Goal: Book appointment/travel/reservation

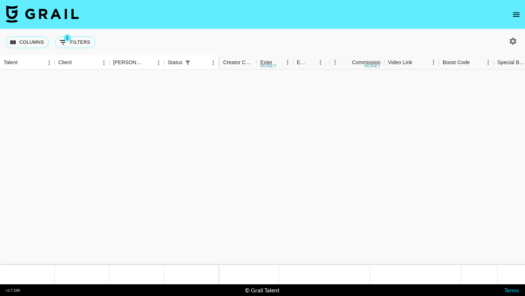
scroll to position [243, 587]
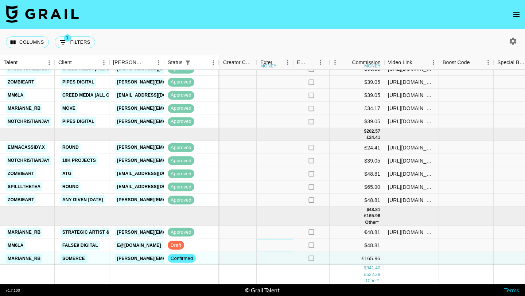
click at [269, 250] on div at bounding box center [275, 245] width 36 height 13
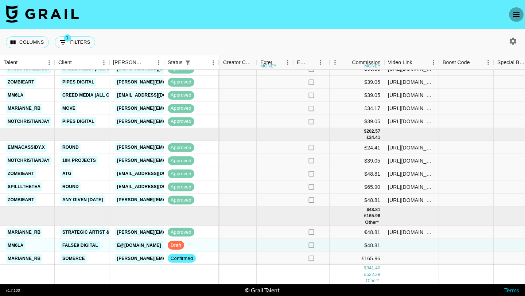
click at [519, 15] on icon "open drawer" at bounding box center [516, 14] width 9 height 9
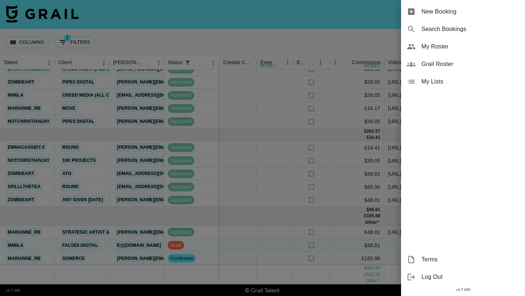
click at [475, 13] on span "New Booking" at bounding box center [470, 11] width 98 height 9
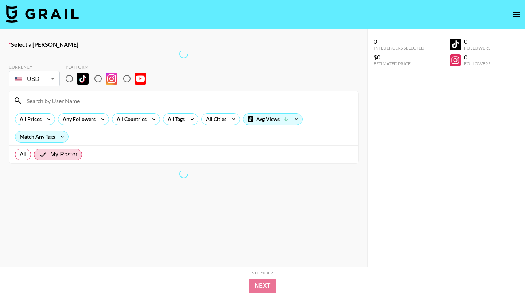
click at [70, 79] on input "radio" at bounding box center [69, 78] width 15 height 15
radio input "true"
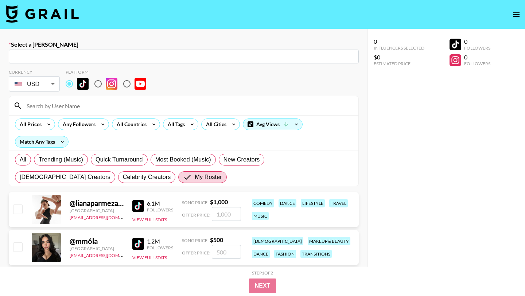
click at [62, 54] on input "text" at bounding box center [183, 56] width 341 height 8
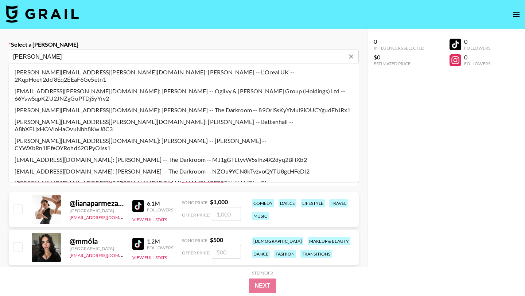
click at [27, 154] on li "[EMAIL_ADDRESS][DOMAIN_NAME]: [PERSON_NAME] -- The Darkroom -- MJ1gGTLtyvW5sihz…" at bounding box center [184, 160] width 350 height 12
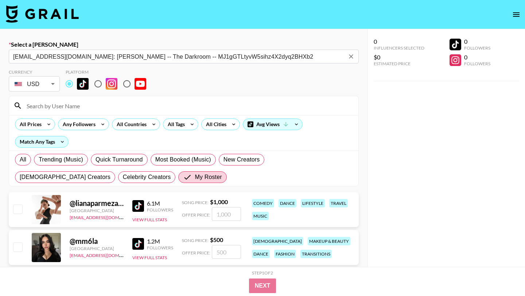
type input "[EMAIL_ADDRESS][DOMAIN_NAME]: [PERSON_NAME] -- The Darkroom -- MJ1gGTLtyvW5sihz…"
click at [51, 108] on input at bounding box center [188, 106] width 332 height 12
click at [15, 207] on input "checkbox" at bounding box center [17, 208] width 9 height 9
checkbox input "true"
type input "1000"
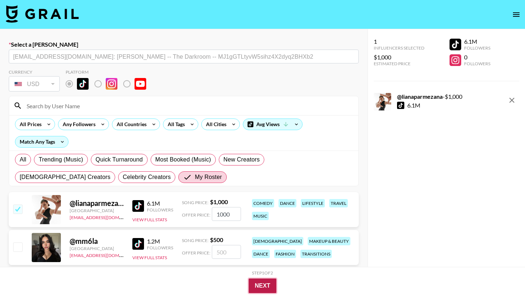
click at [272, 288] on button "Next" at bounding box center [263, 285] width 28 height 15
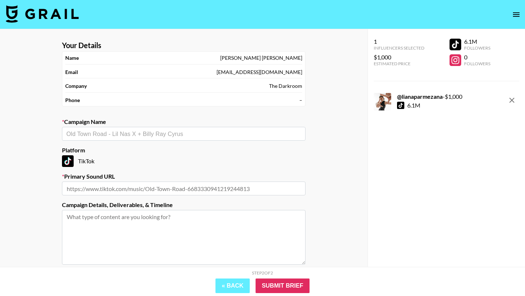
click at [154, 133] on input "text" at bounding box center [183, 134] width 235 height 8
click at [104, 131] on input "text" at bounding box center [183, 134] width 235 height 8
click at [114, 151] on li "Add New Campaign: "Ocean Eyes - [PERSON_NAME]"" at bounding box center [183, 150] width 243 height 12
type input "Ocean Eyes - [PERSON_NAME]"
click at [119, 188] on input "text" at bounding box center [183, 189] width 243 height 14
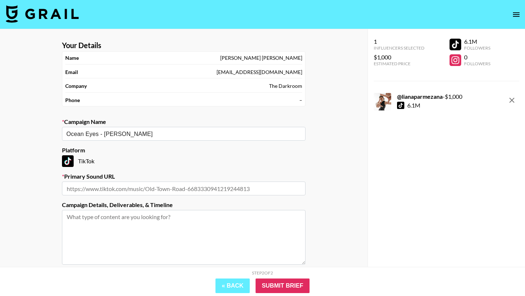
paste input "[URL][DOMAIN_NAME]"
type input "[URL][DOMAIN_NAME]"
click at [275, 287] on input "Submit Brief" at bounding box center [283, 285] width 54 height 15
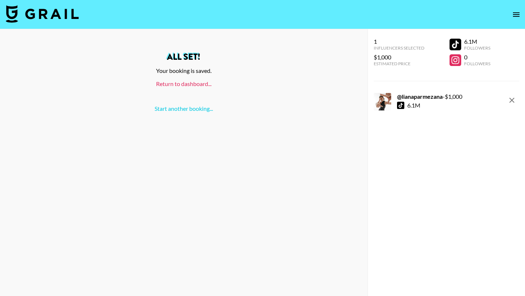
click at [198, 82] on link "Return to dashboard..." at bounding box center [183, 83] width 55 height 7
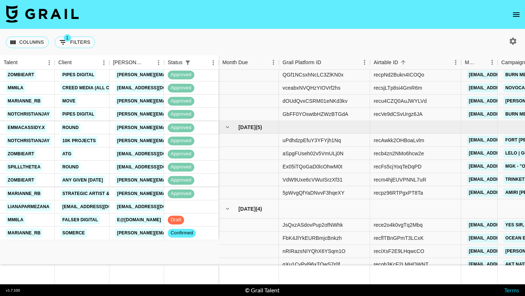
scroll to position [256, 0]
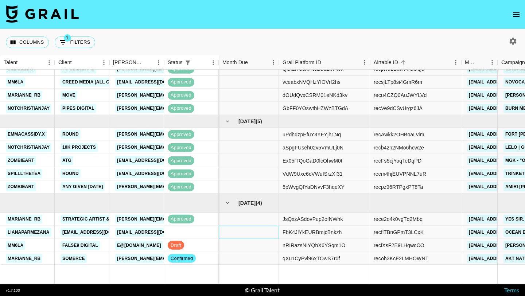
click at [266, 233] on div at bounding box center [249, 232] width 60 height 13
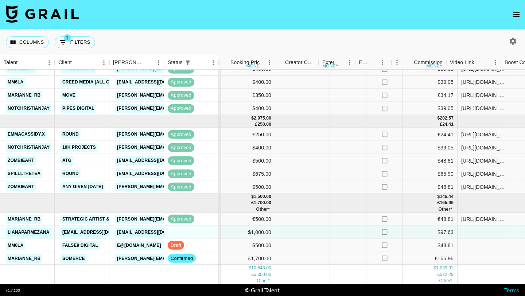
scroll to position [256, 704]
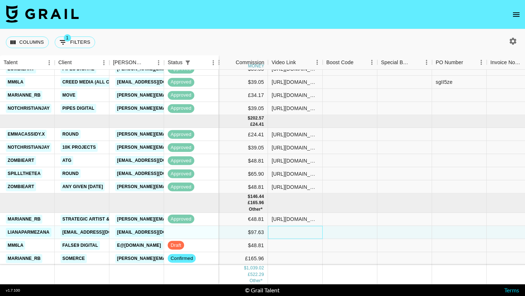
click at [300, 237] on div at bounding box center [295, 232] width 55 height 13
type input "[URL][DOMAIN_NAME]"
click at [341, 235] on div at bounding box center [350, 232] width 55 height 13
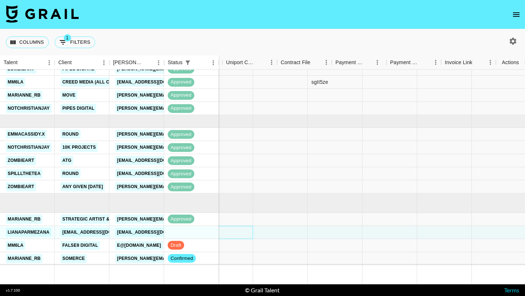
scroll to position [256, 1022]
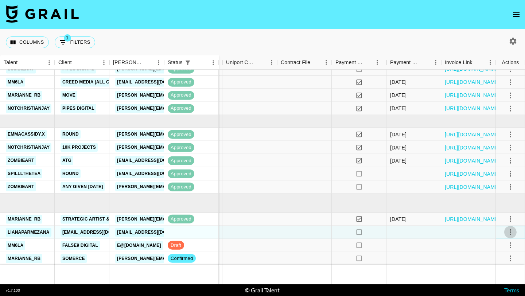
click at [508, 233] on icon "select merge strategy" at bounding box center [510, 232] width 9 height 9
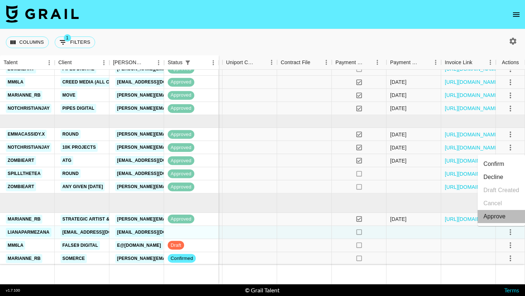
click at [495, 218] on div "Approve" at bounding box center [494, 216] width 22 height 9
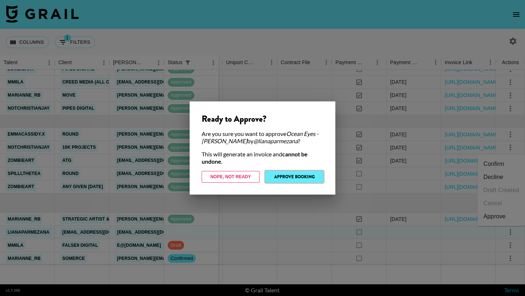
click at [284, 180] on button "Approve Booking" at bounding box center [294, 177] width 58 height 12
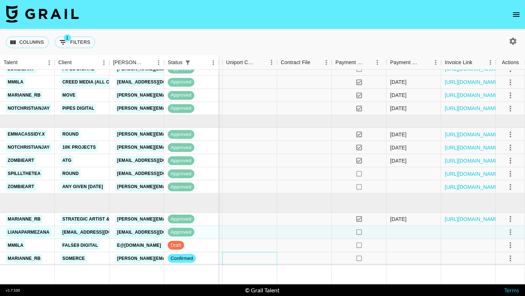
click at [258, 253] on div at bounding box center [249, 258] width 55 height 13
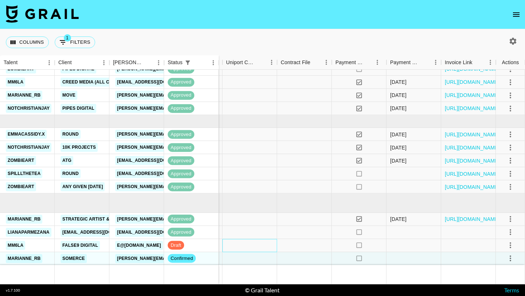
click at [257, 247] on div at bounding box center [249, 245] width 55 height 13
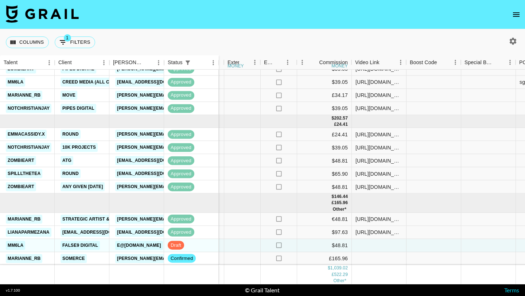
scroll to position [256, 620]
